Goal: Check status: Check status

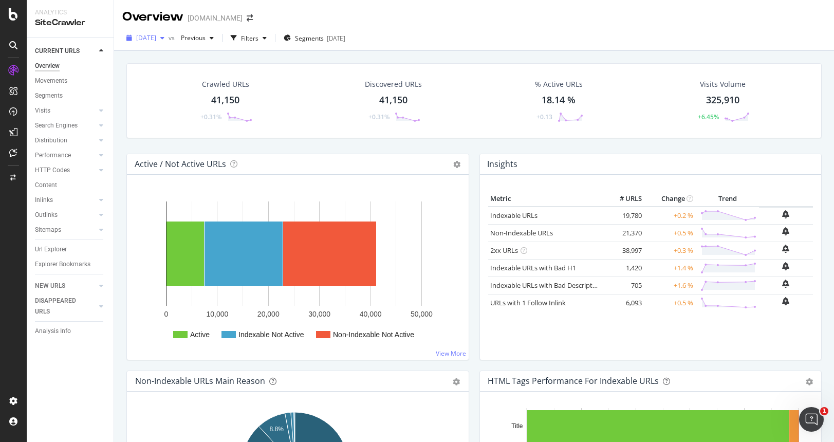
click at [156, 40] on span "[DATE]" at bounding box center [146, 37] width 20 height 9
click at [469, 30] on div "[DATE] vs Previous Filters Segments [DATE]" at bounding box center [474, 40] width 720 height 21
